Goal: Find specific page/section: Find specific page/section

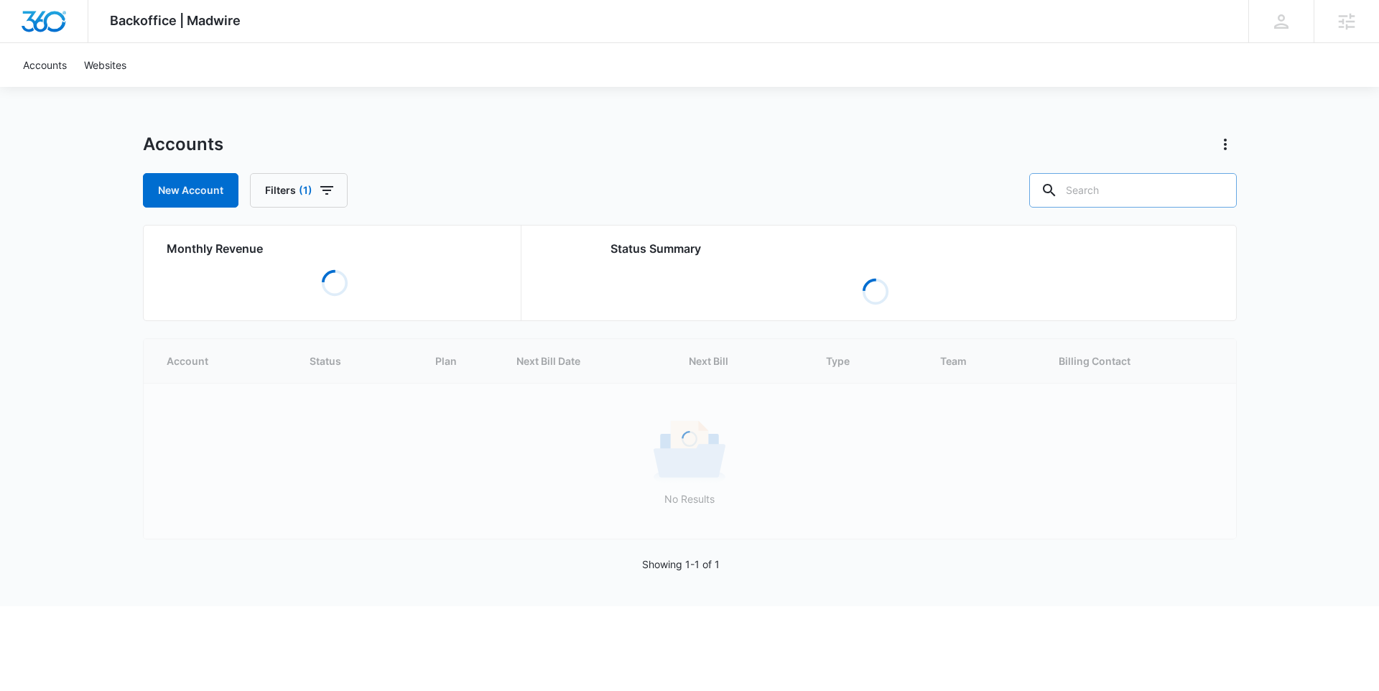
click at [1131, 192] on input "text" at bounding box center [1133, 190] width 208 height 34
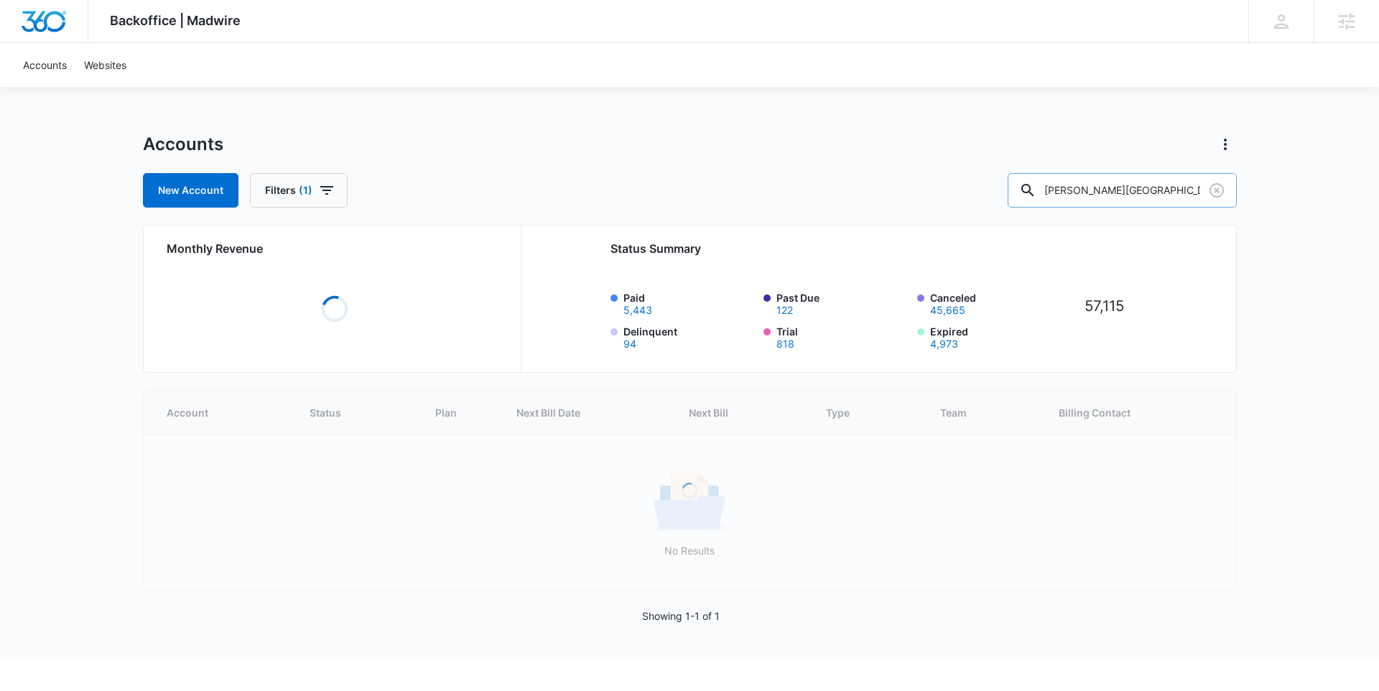
type input "ben bloise"
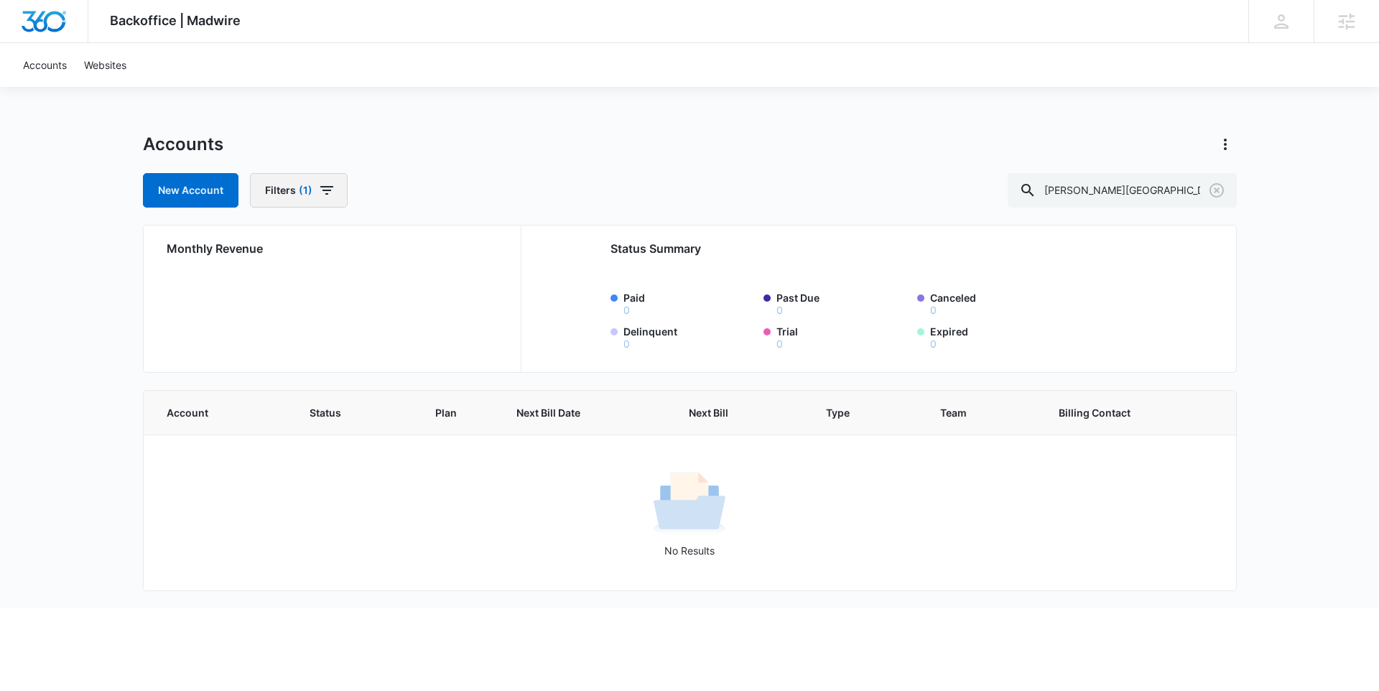
click at [318, 194] on icon "button" at bounding box center [326, 190] width 17 height 17
click at [416, 272] on icon "Show Billing Type filters" at bounding box center [420, 280] width 17 height 17
click at [274, 317] on icon at bounding box center [275, 314] width 13 height 13
click at [268, 315] on input "Stripe" at bounding box center [267, 314] width 1 height 1
checkbox input "false"
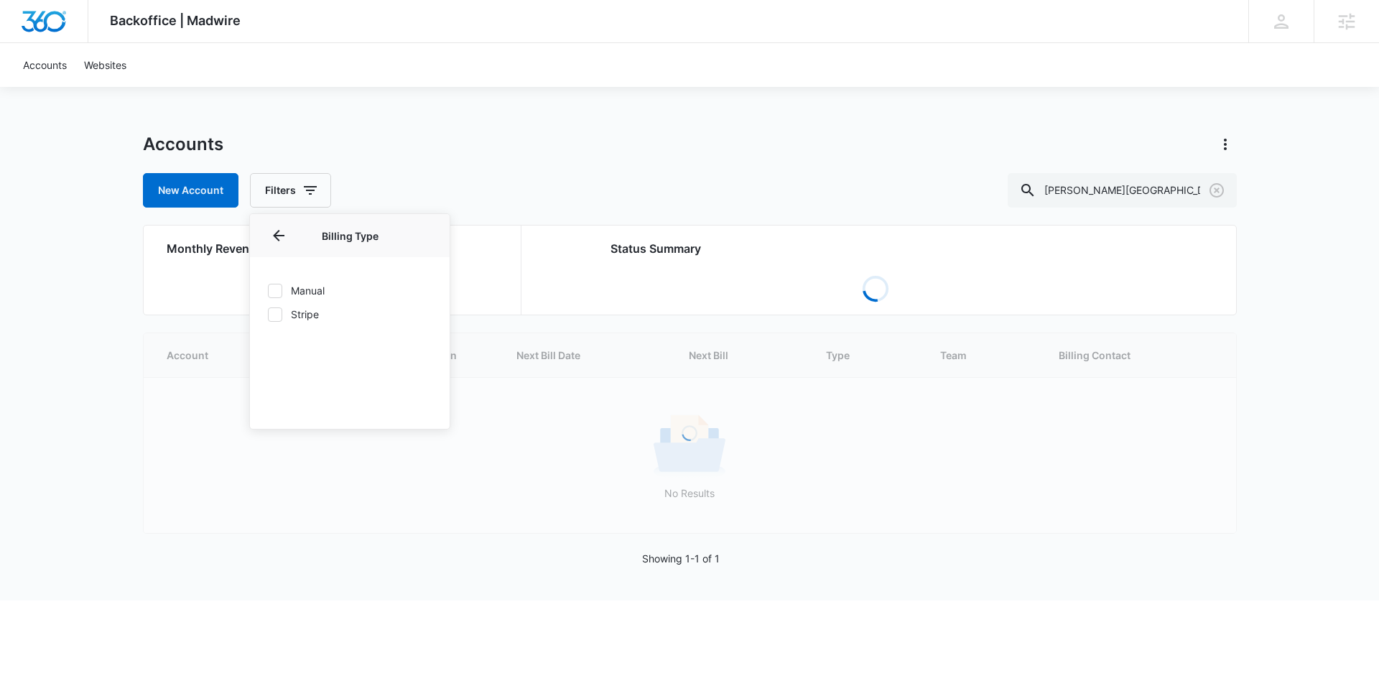
click at [521, 179] on div "New Account Filters Billing Status Billing Type Billing Type Manual Stripe Plan…" at bounding box center [690, 190] width 1094 height 34
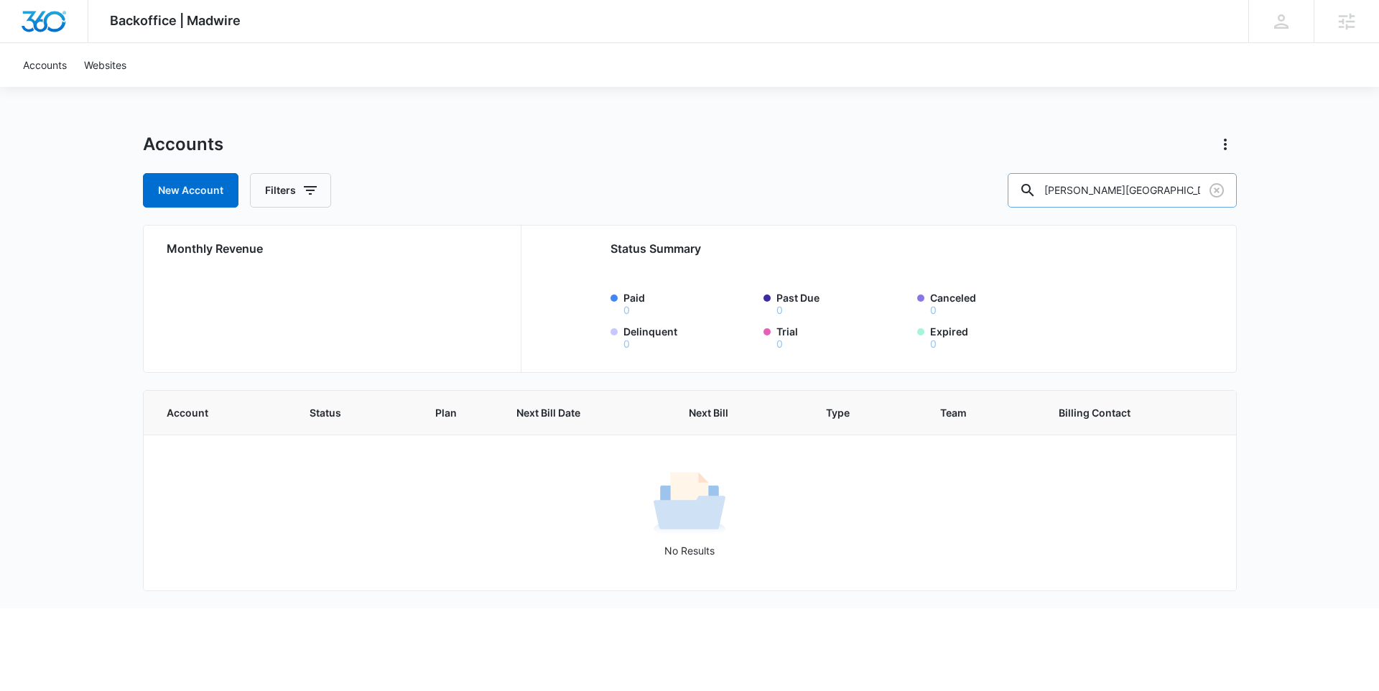
click at [1133, 183] on input "ben bloise" at bounding box center [1122, 190] width 229 height 34
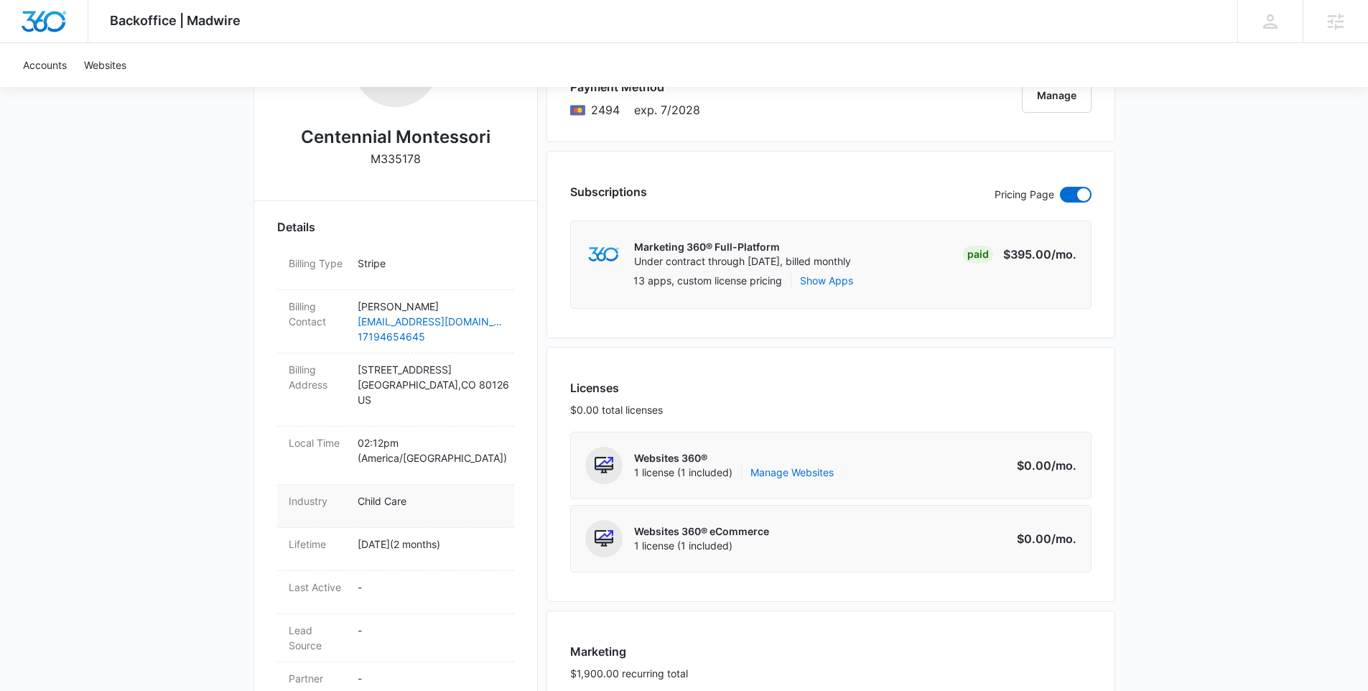
scroll to position [317, 0]
